Goal: Task Accomplishment & Management: Manage account settings

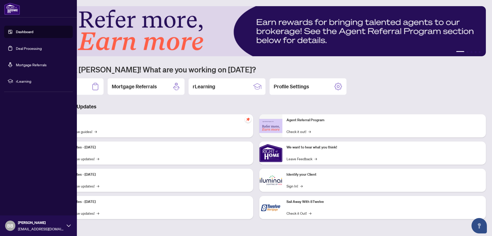
click at [17, 48] on link "Deal Processing" at bounding box center [29, 48] width 26 height 5
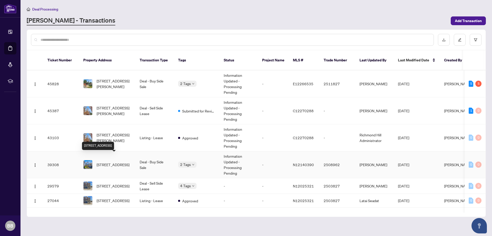
click at [113, 161] on span "8 Picnic St, Richmond Hill, Ontario L4E 5C3, Canada" at bounding box center [113, 164] width 33 height 6
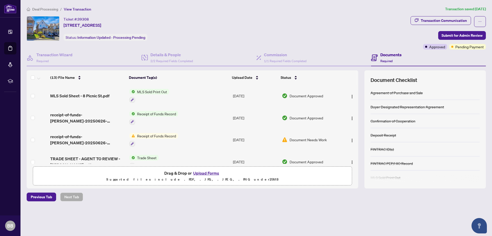
drag, startPoint x: 64, startPoint y: 19, endPoint x: 161, endPoint y: 25, distance: 98.0
click at [161, 25] on div "Ticket #: 39308 8 Picnic St, Richmond Hill, Ontario L4E 5C3, Canada Status: Inf…" at bounding box center [218, 28] width 382 height 25
copy div "Ticket #: 39308 8 Picnic St, Richmond Hill, Ontario L4E 5C3, Canada"
